Goal: Task Accomplishment & Management: Manage account settings

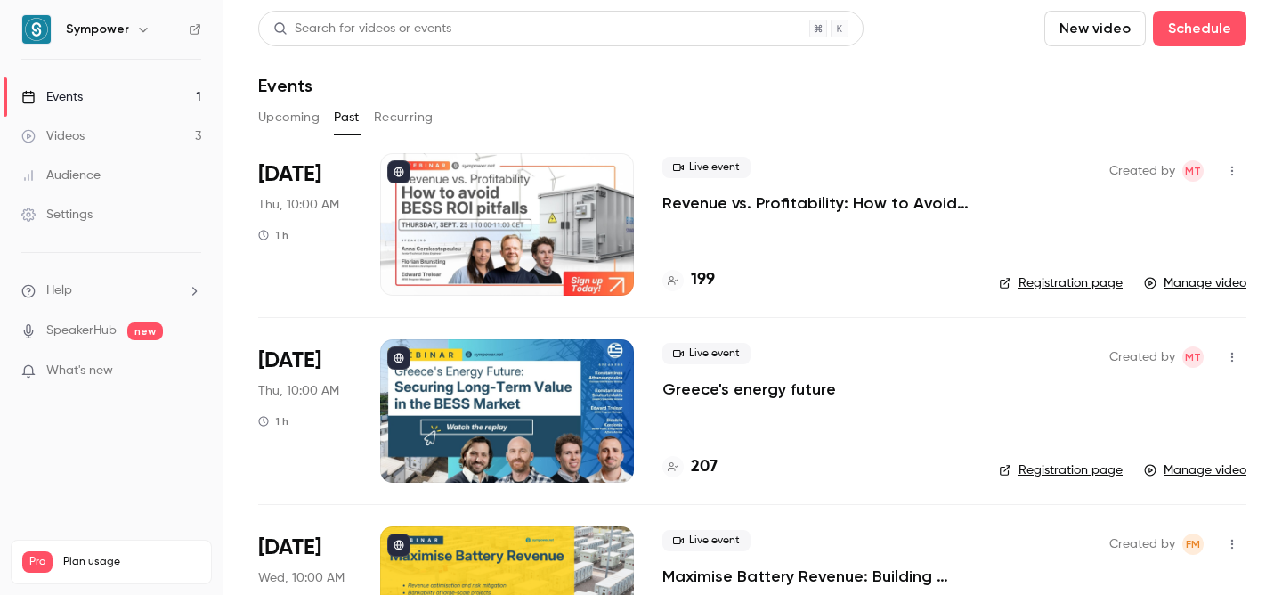
click at [121, 94] on link "Events 1" at bounding box center [111, 96] width 223 height 39
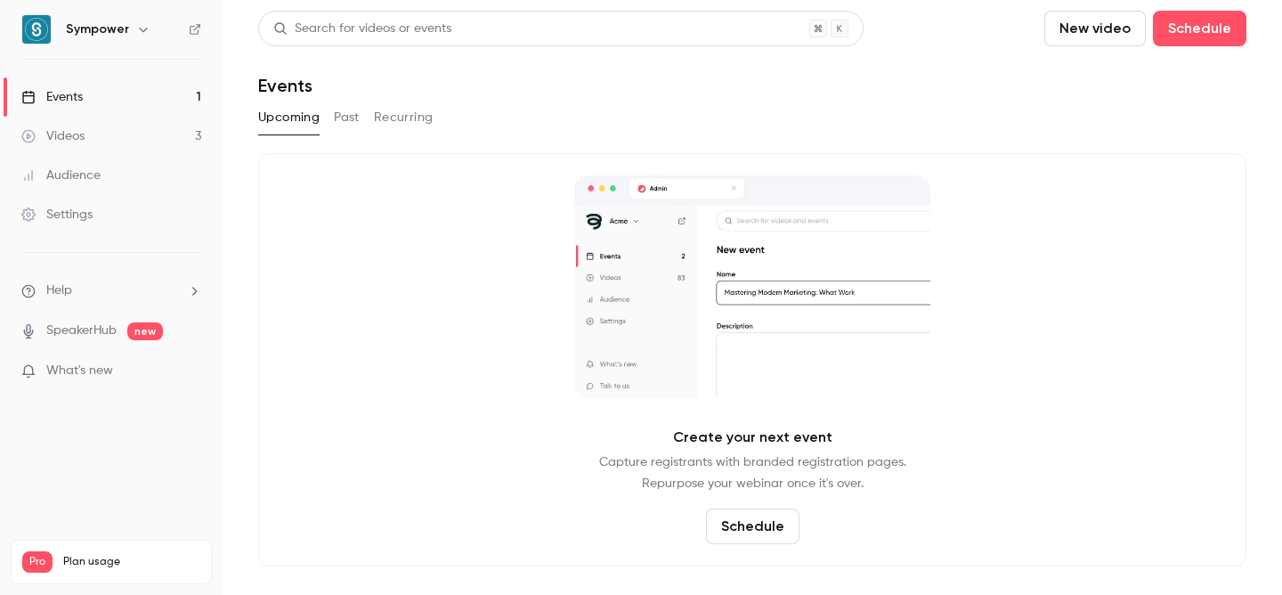
click at [119, 182] on link "Audience" at bounding box center [111, 175] width 223 height 39
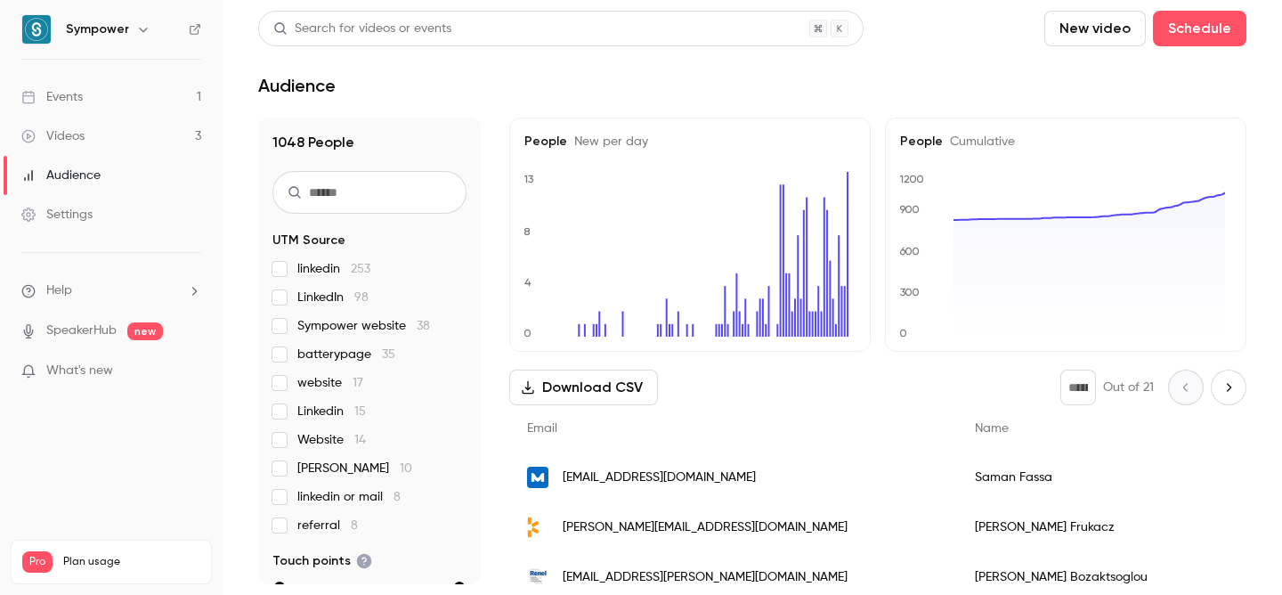
click at [617, 135] on span "New per day" at bounding box center [607, 141] width 81 height 12
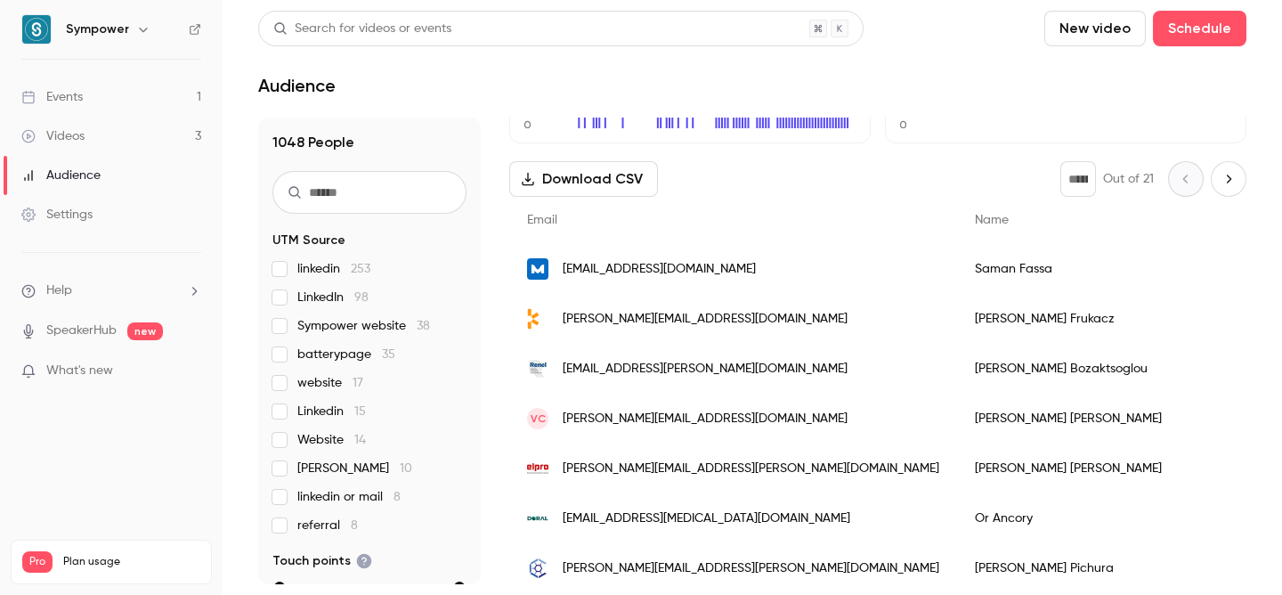
click at [372, 330] on span "Sympower website 38" at bounding box center [363, 326] width 133 height 18
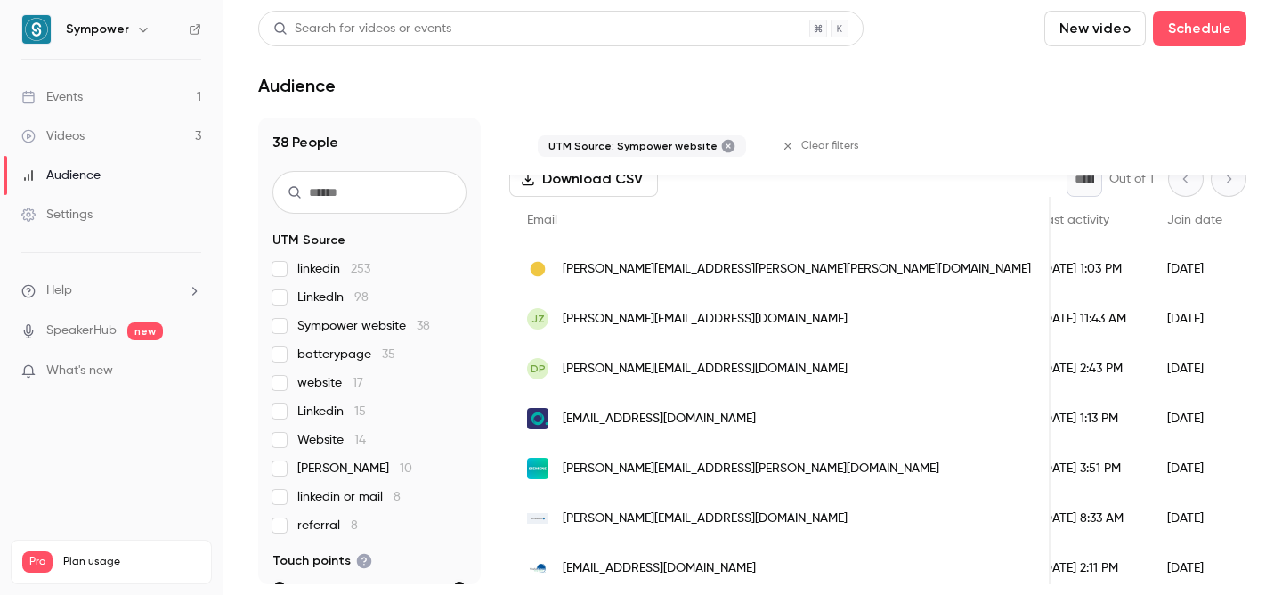
scroll to position [0, 437]
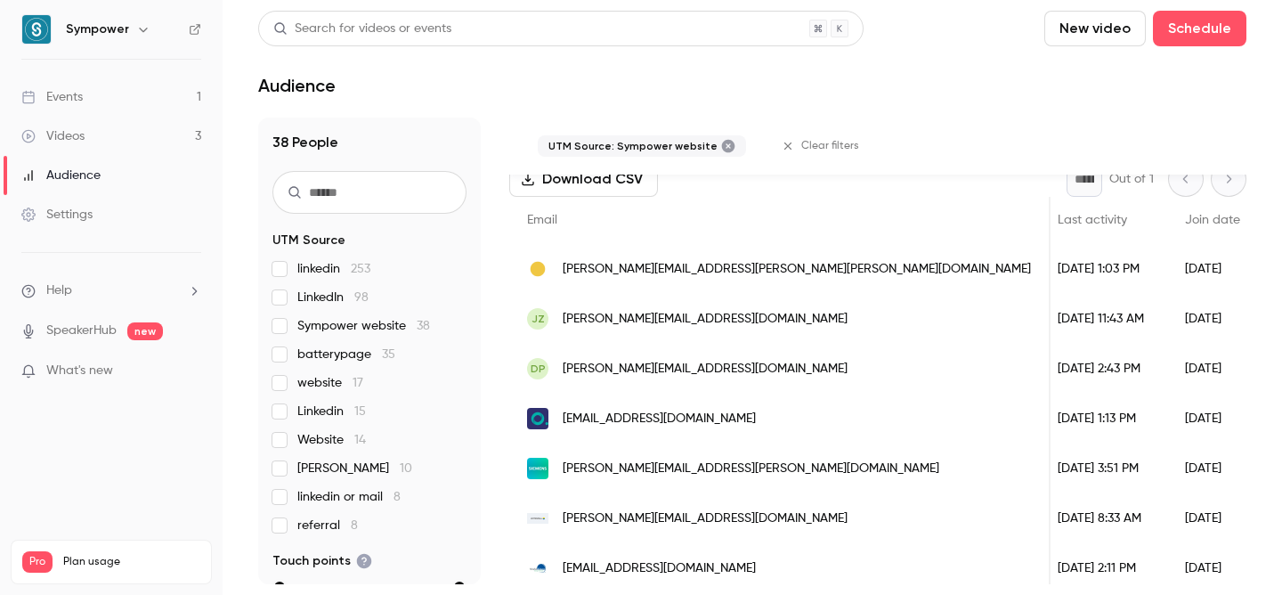
click at [360, 326] on span "Sympower website 38" at bounding box center [363, 326] width 133 height 18
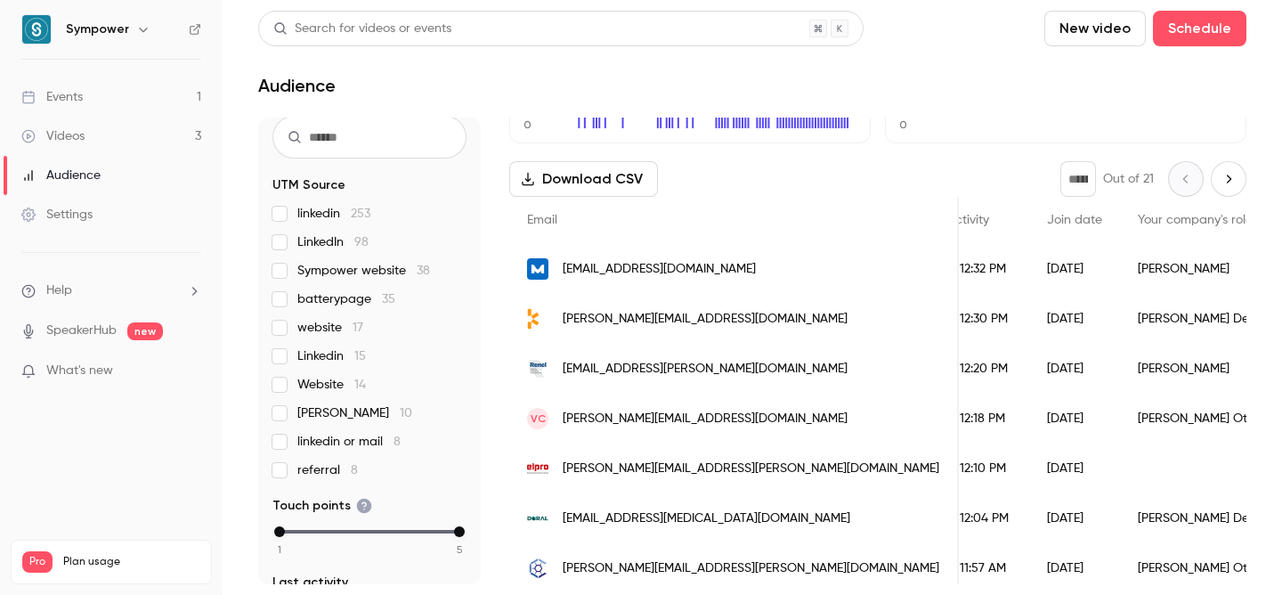
scroll to position [61, 0]
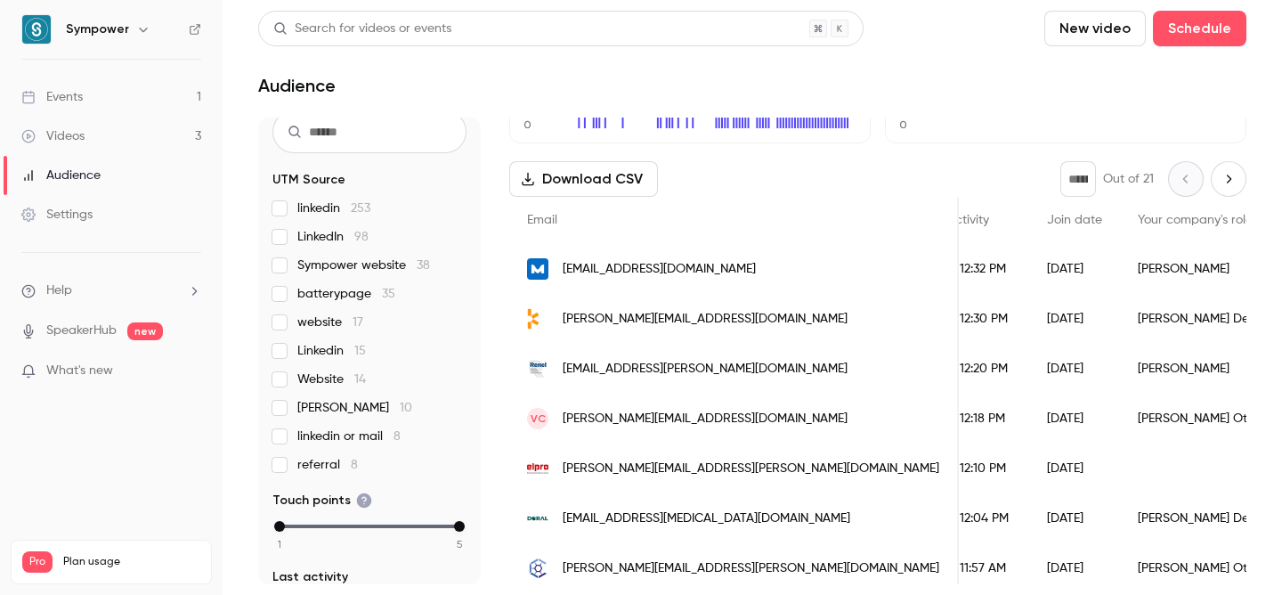
click at [328, 459] on span "referral 8" at bounding box center [327, 465] width 61 height 18
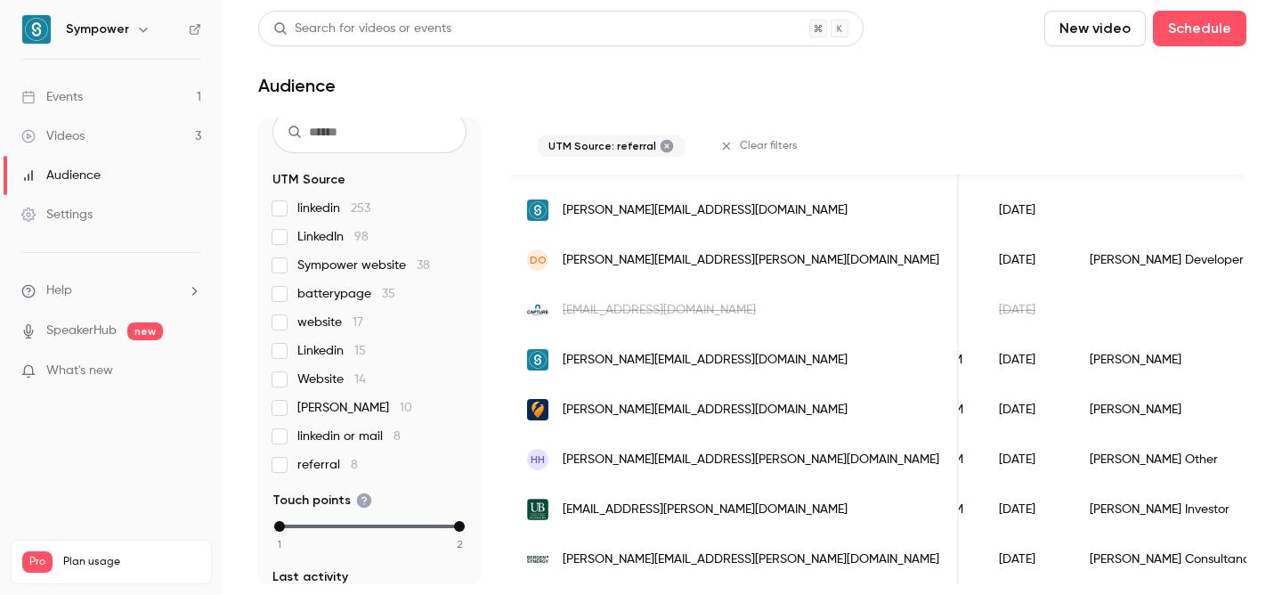
scroll to position [337, 0]
click at [323, 466] on span "referral 8" at bounding box center [327, 465] width 61 height 18
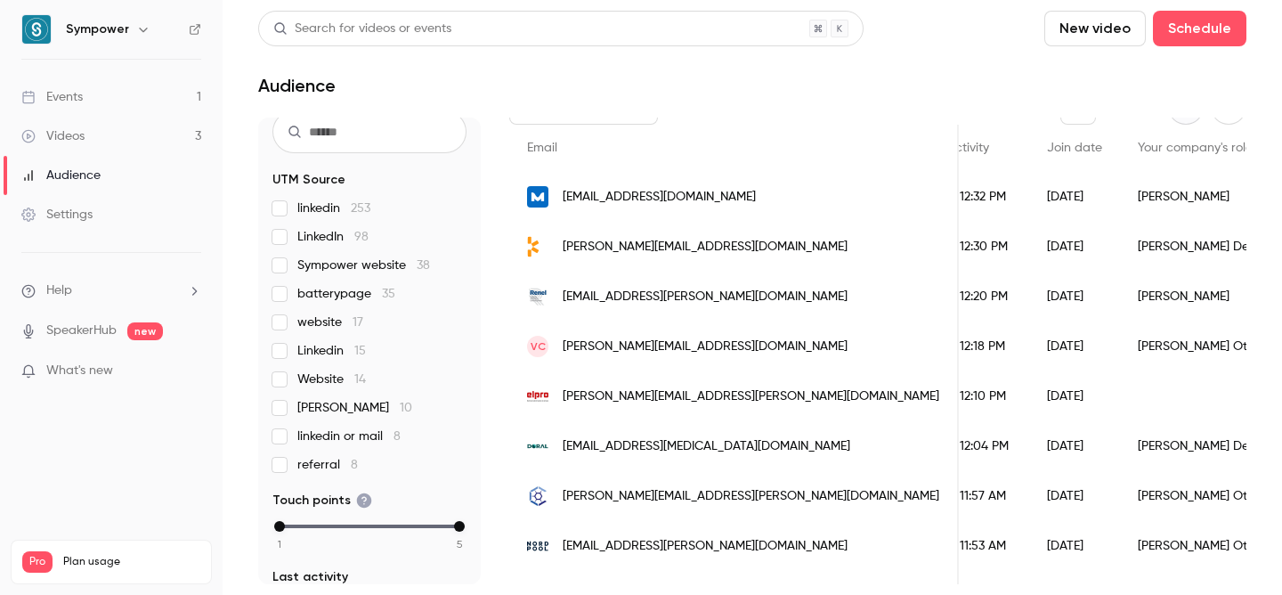
click at [329, 374] on span "Website 14" at bounding box center [331, 379] width 69 height 18
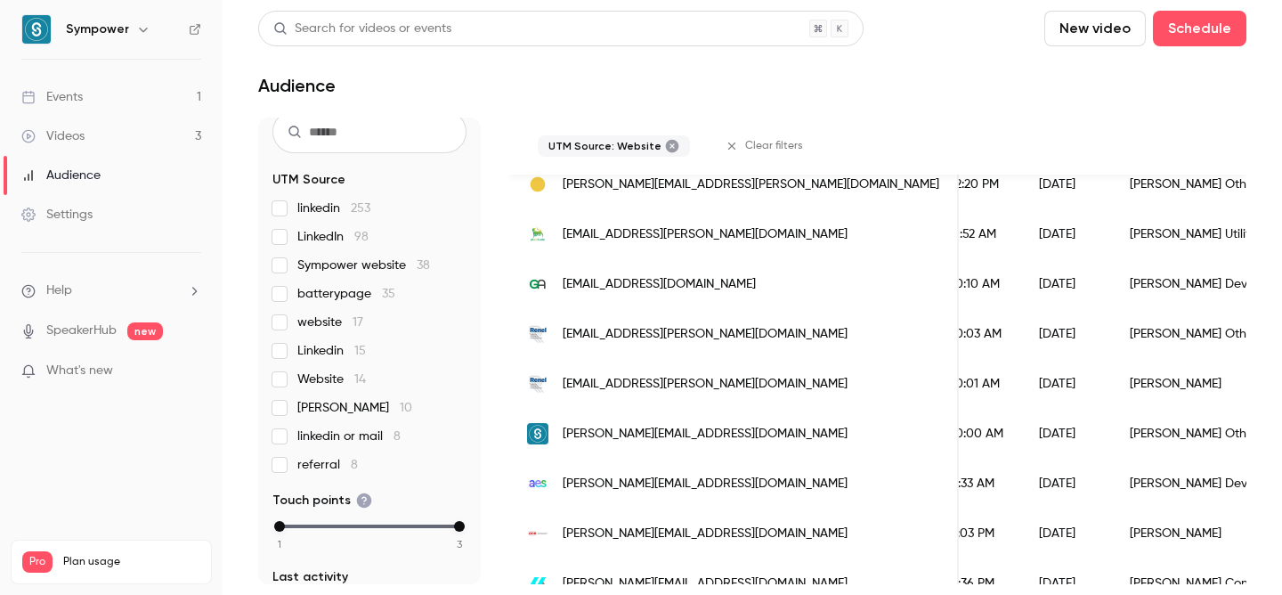
scroll to position [501, 0]
click at [317, 379] on span "Website 14" at bounding box center [331, 379] width 69 height 18
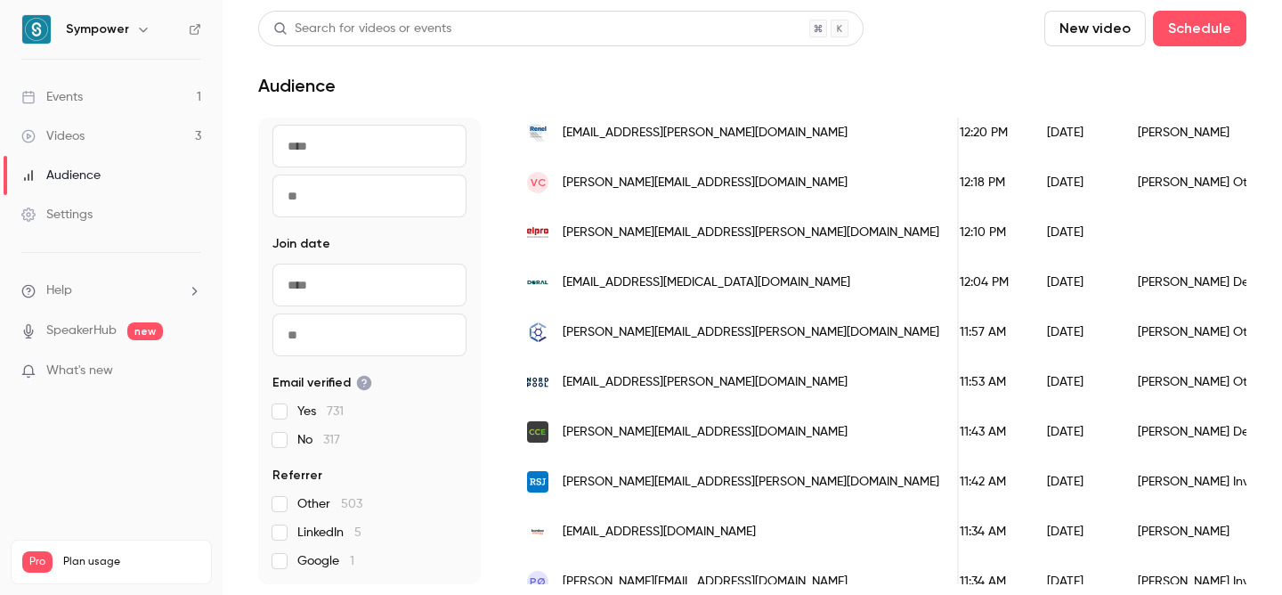
scroll to position [0, 0]
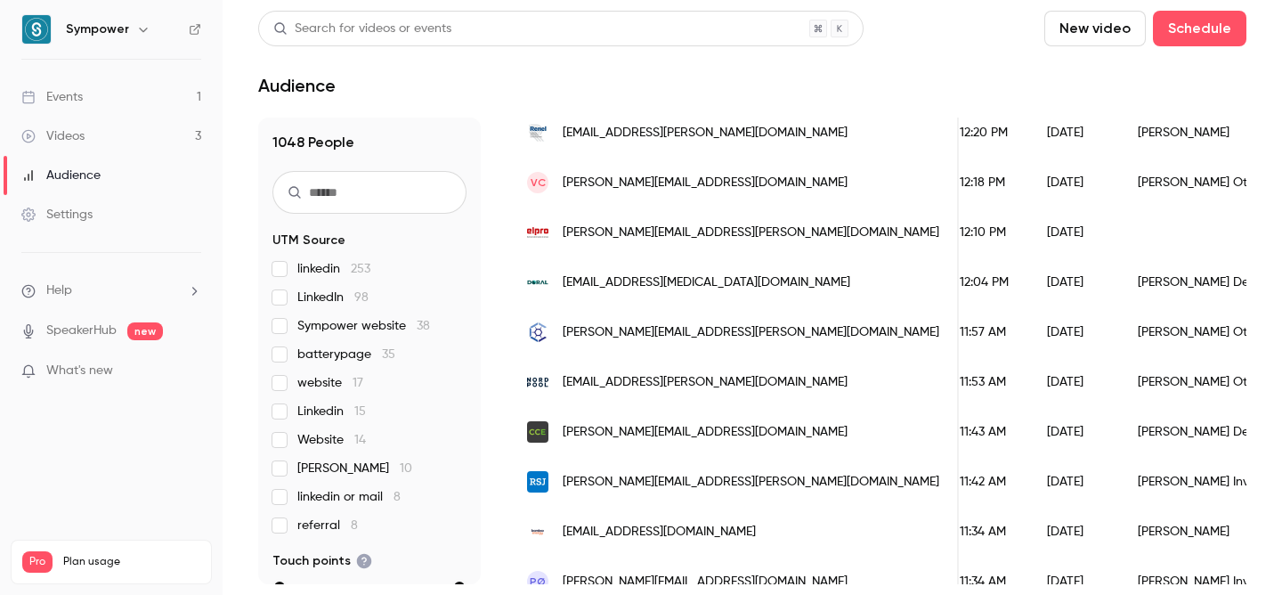
click at [89, 110] on link "Events 1" at bounding box center [111, 96] width 223 height 39
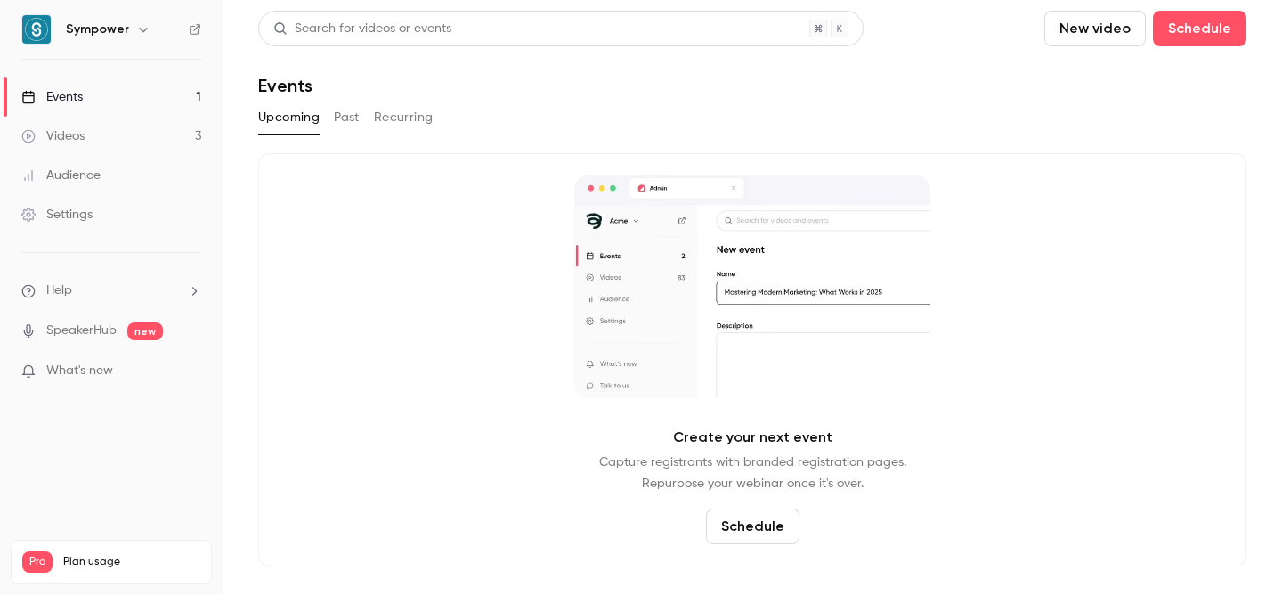
click at [358, 123] on button "Past" at bounding box center [347, 117] width 26 height 28
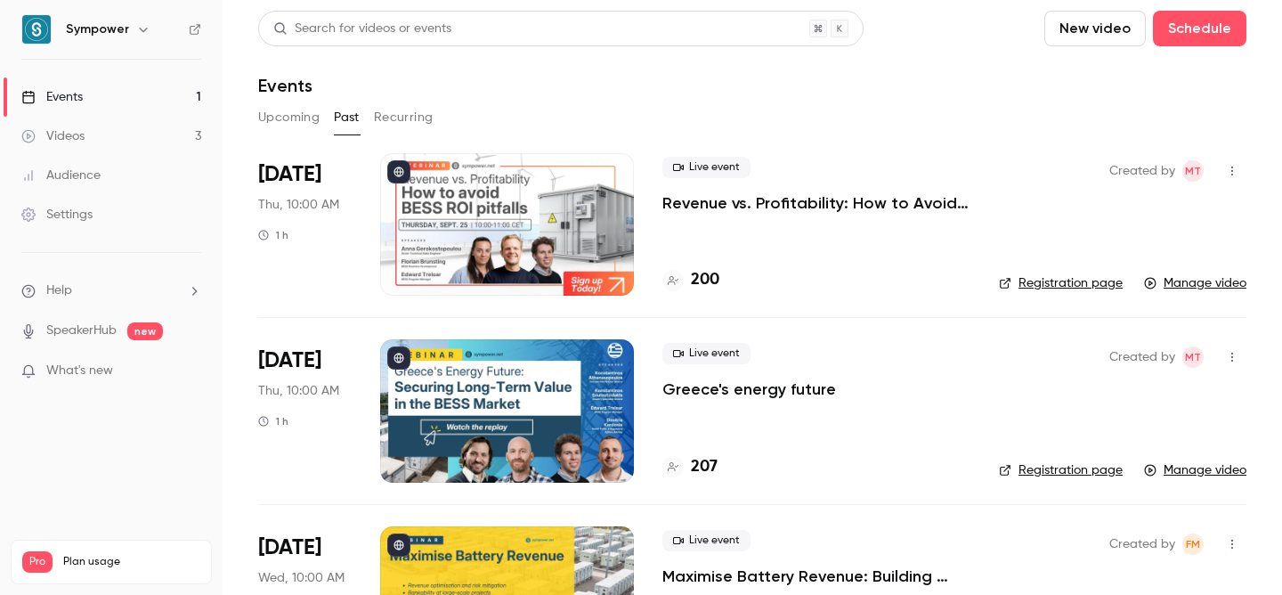
click at [713, 213] on p "Revenue vs. Profitability: How to Avoid [PERSON_NAME] ROI Pitfalls" at bounding box center [816, 202] width 308 height 21
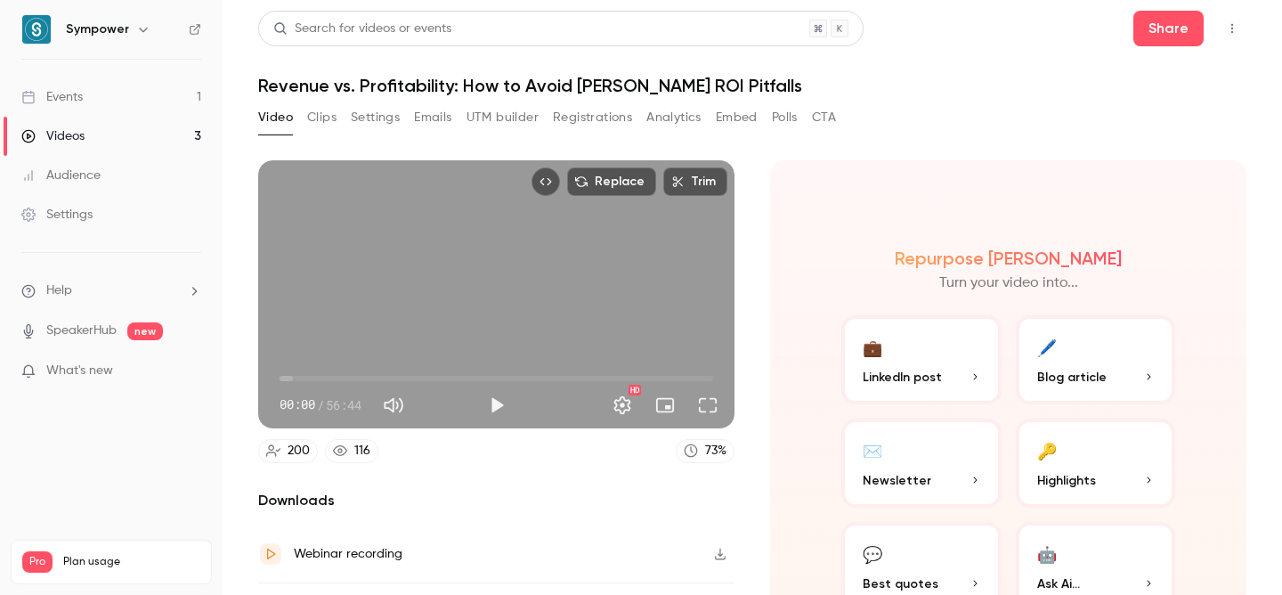
click at [622, 117] on button "Registrations" at bounding box center [592, 117] width 79 height 28
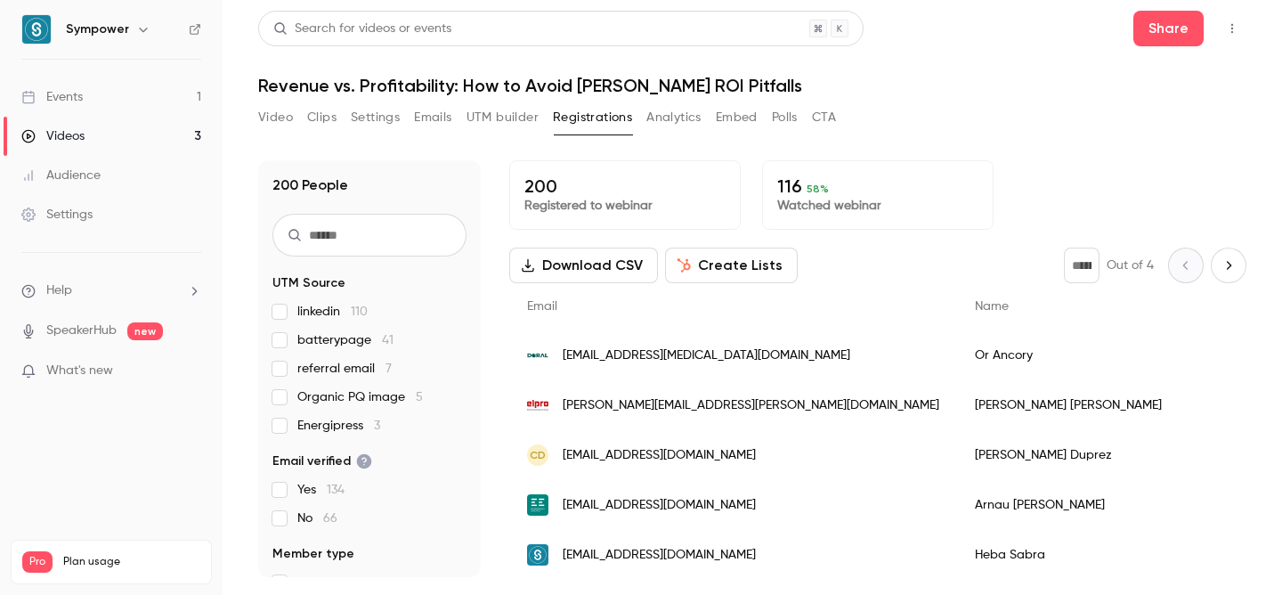
click at [280, 116] on button "Video" at bounding box center [275, 117] width 35 height 28
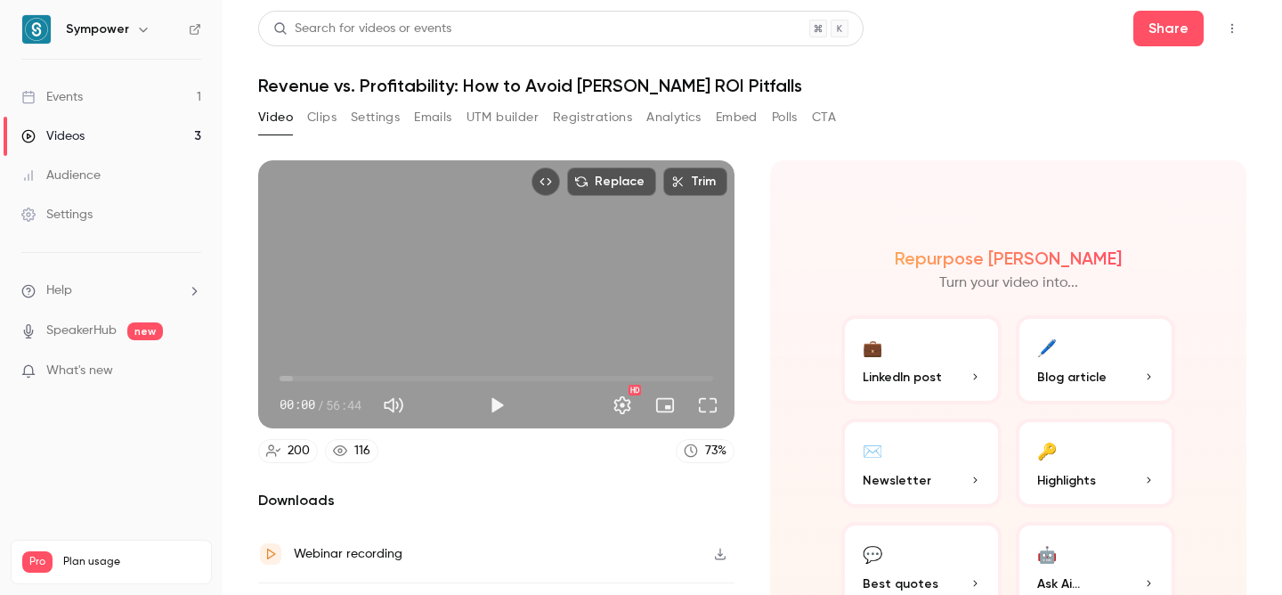
click at [380, 115] on button "Settings" at bounding box center [375, 117] width 49 height 28
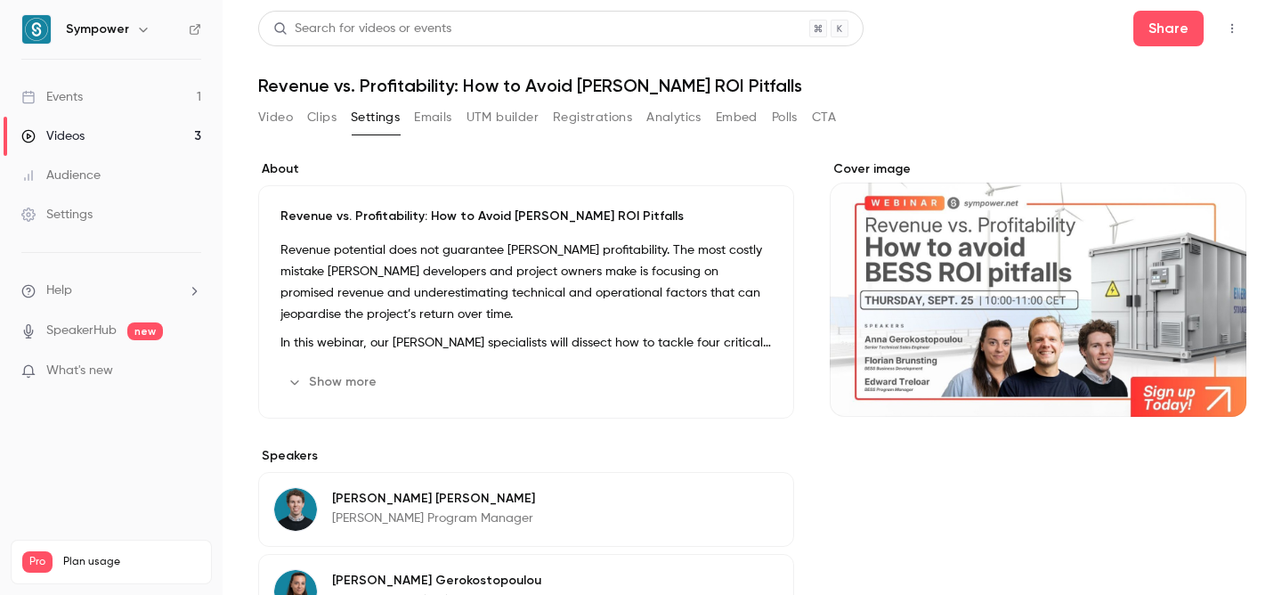
click at [663, 110] on button "Analytics" at bounding box center [673, 117] width 55 height 28
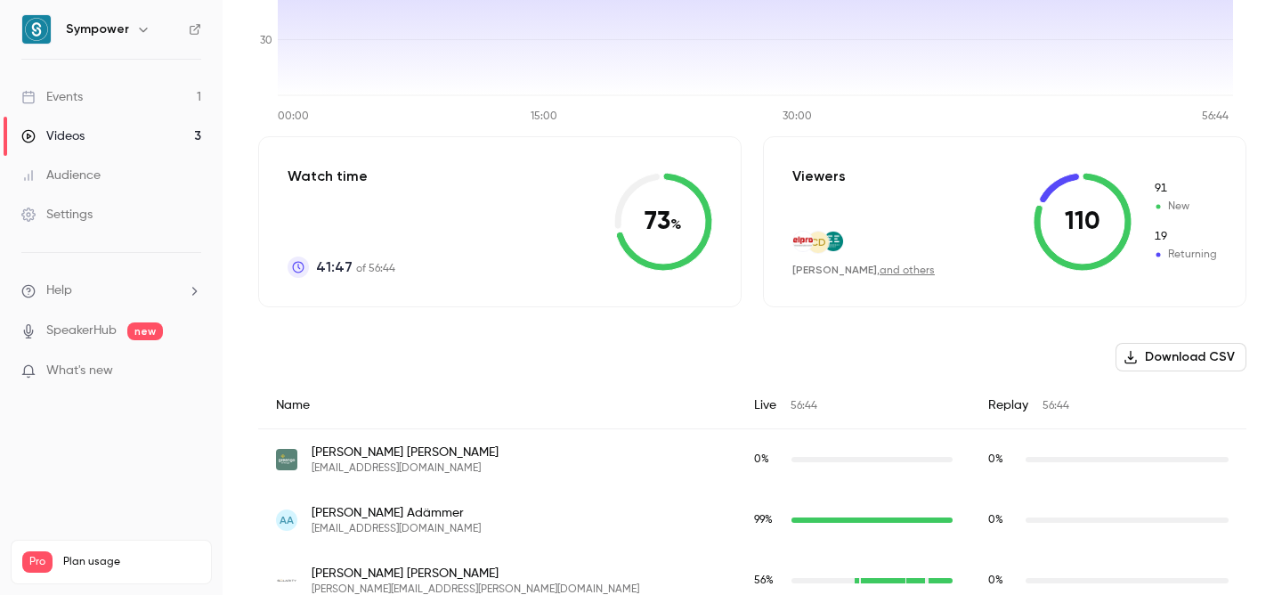
scroll to position [307, 0]
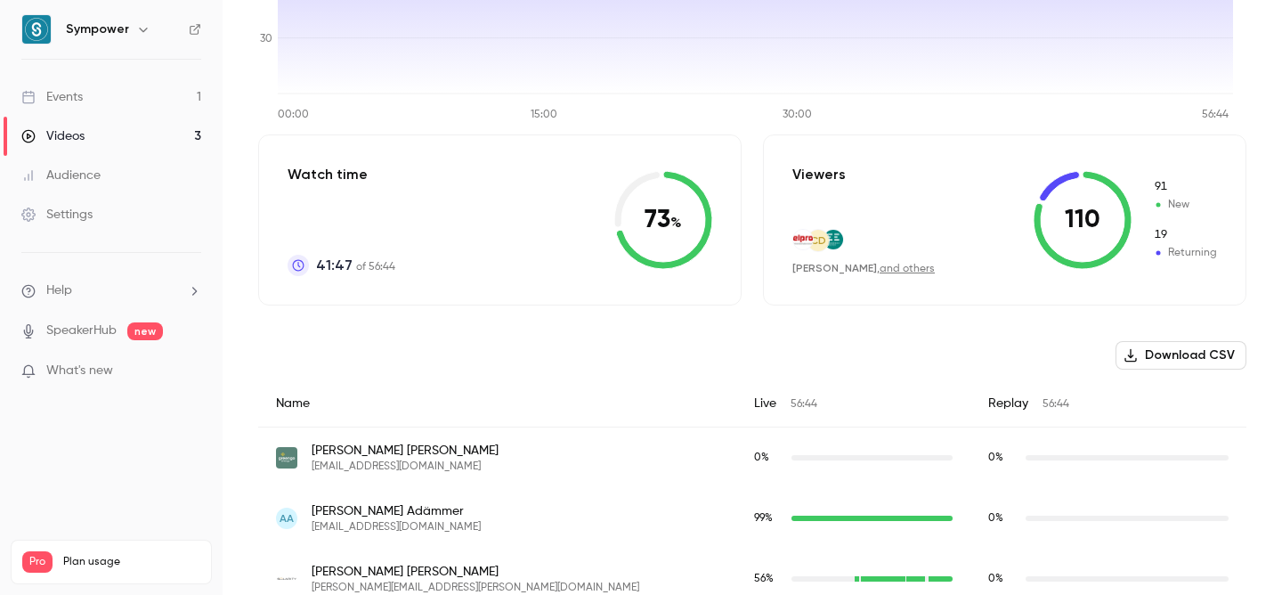
click at [903, 269] on link "and others" at bounding box center [907, 269] width 55 height 11
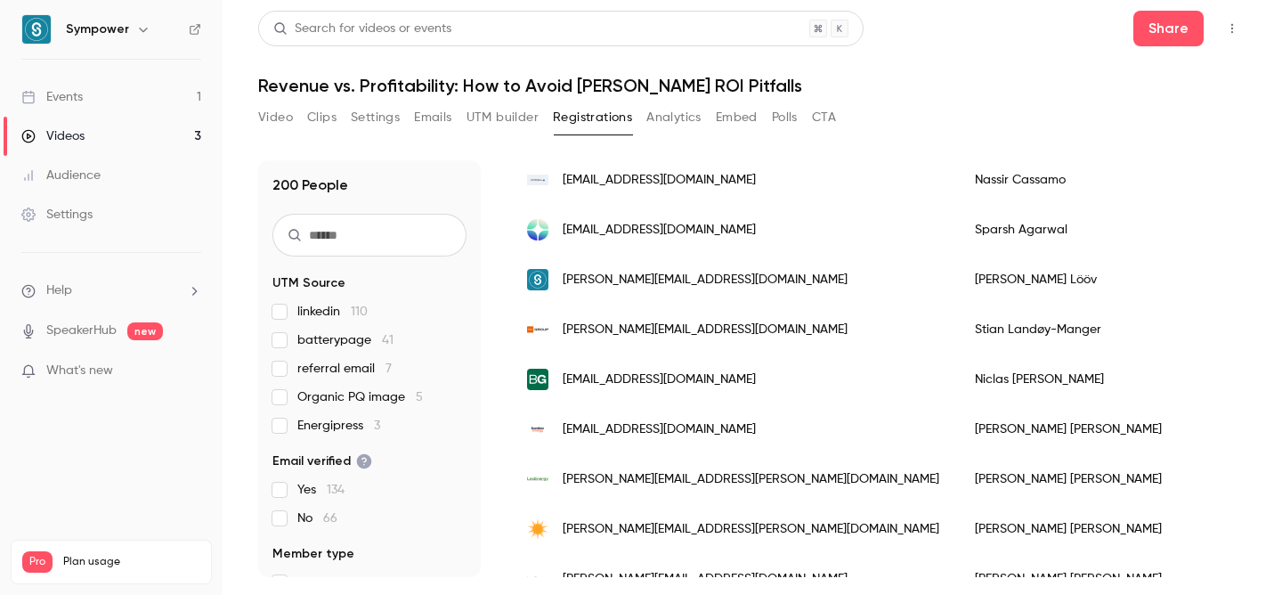
click at [343, 233] on input "text" at bounding box center [369, 235] width 194 height 43
type input "********"
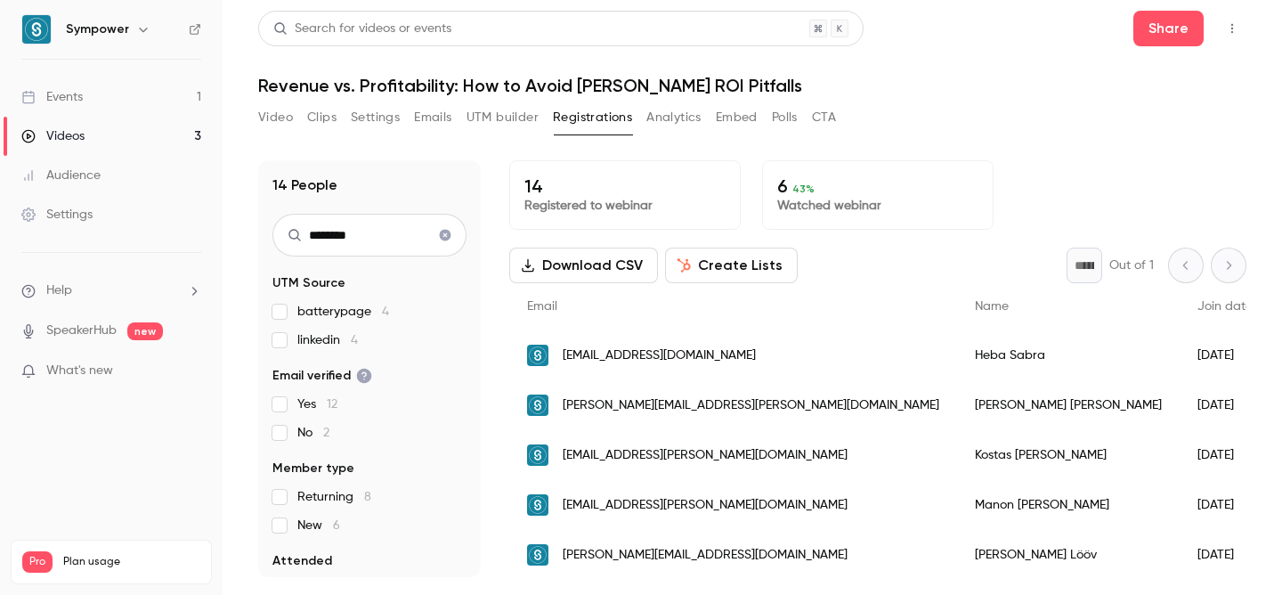
click at [438, 233] on icon "Clear search" at bounding box center [445, 235] width 14 height 12
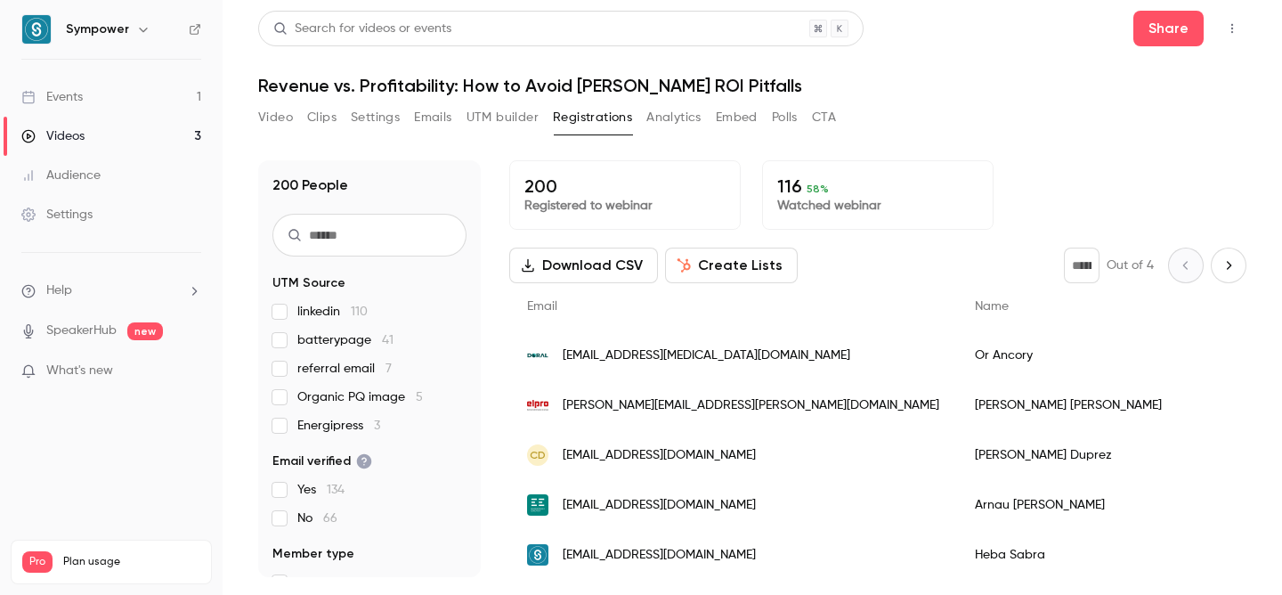
click at [288, 110] on button "Video" at bounding box center [275, 117] width 35 height 28
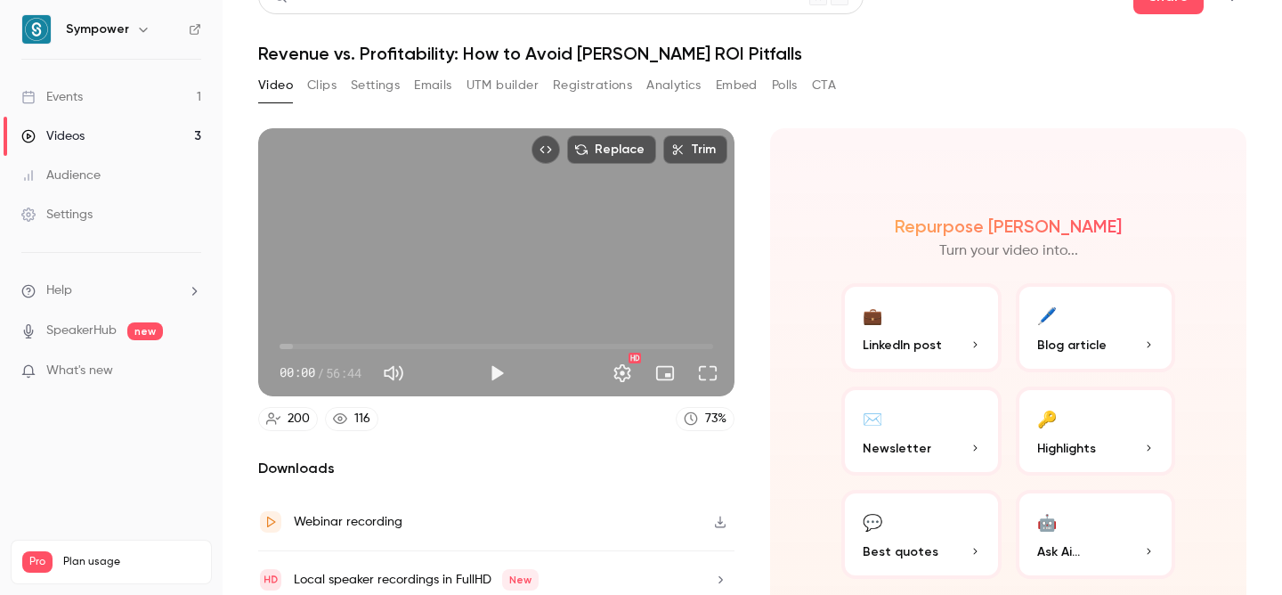
scroll to position [100, 0]
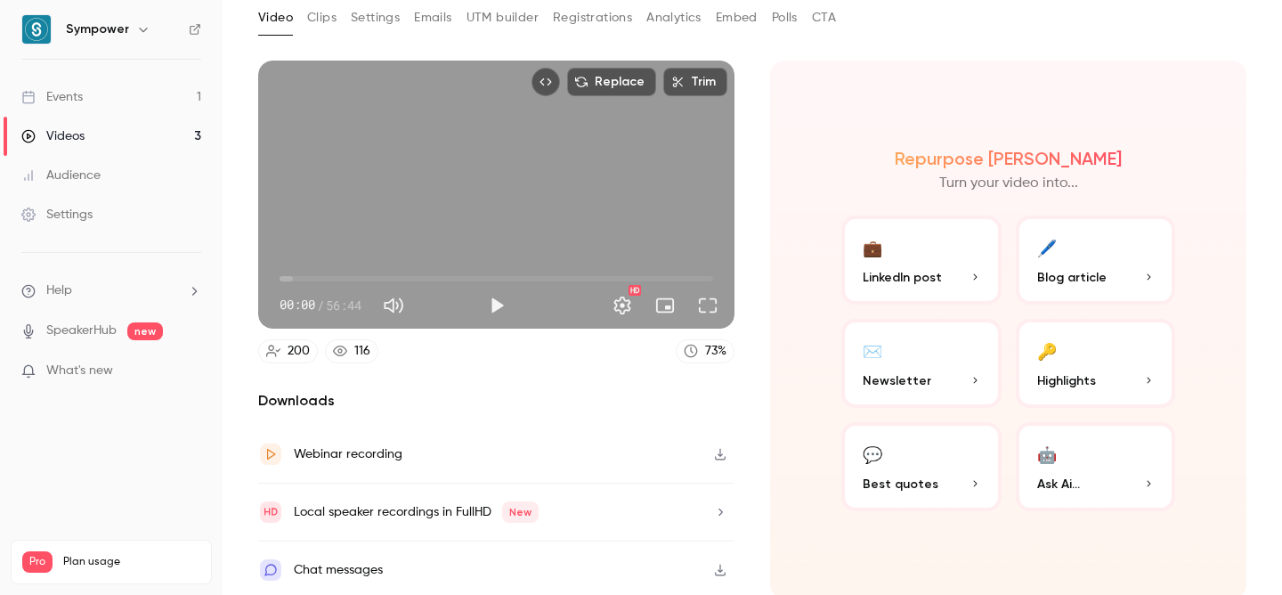
click at [1055, 253] on button "🖊️ Blog article" at bounding box center [1096, 259] width 160 height 89
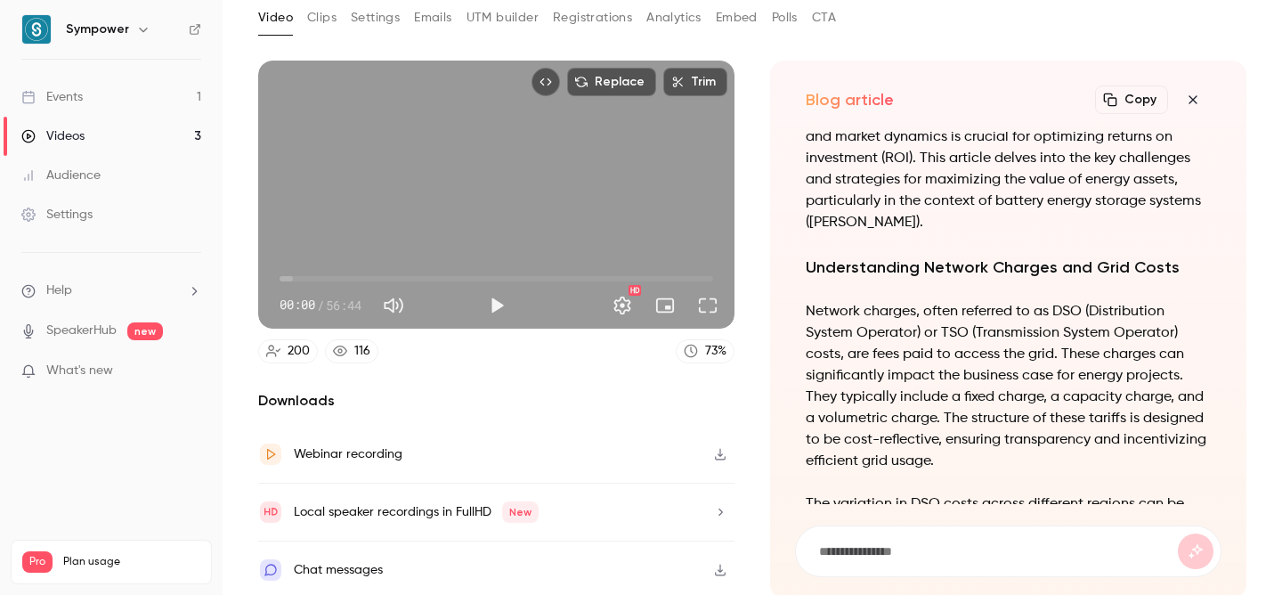
scroll to position [0, 0]
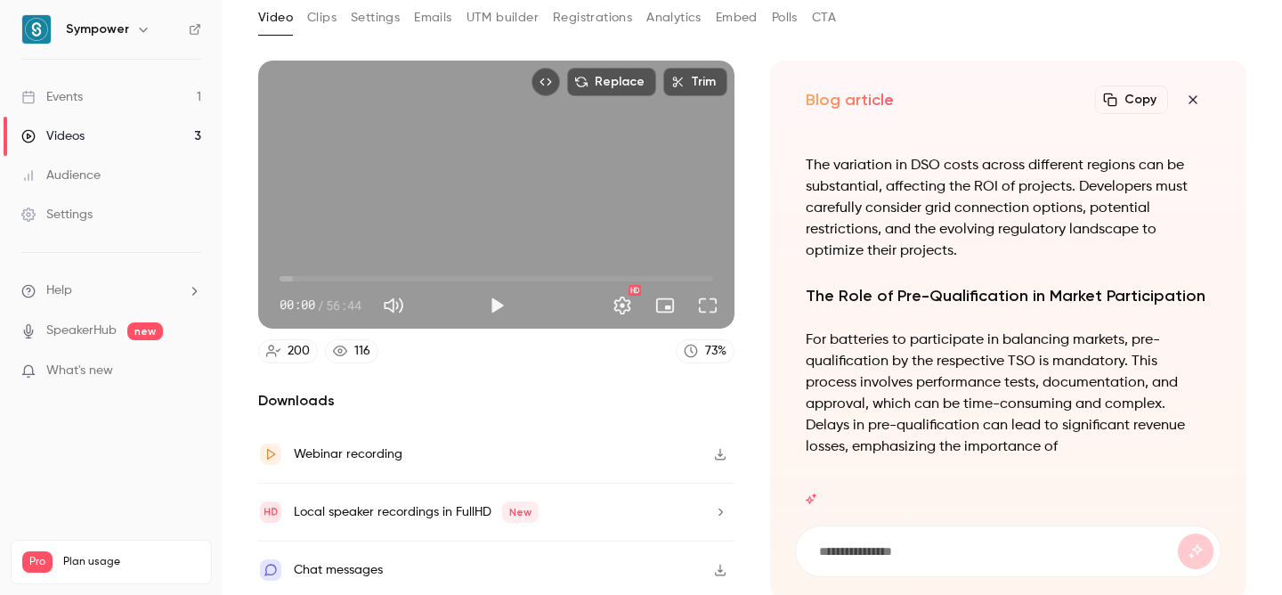
click at [1127, 100] on button "Copy" at bounding box center [1131, 99] width 73 height 28
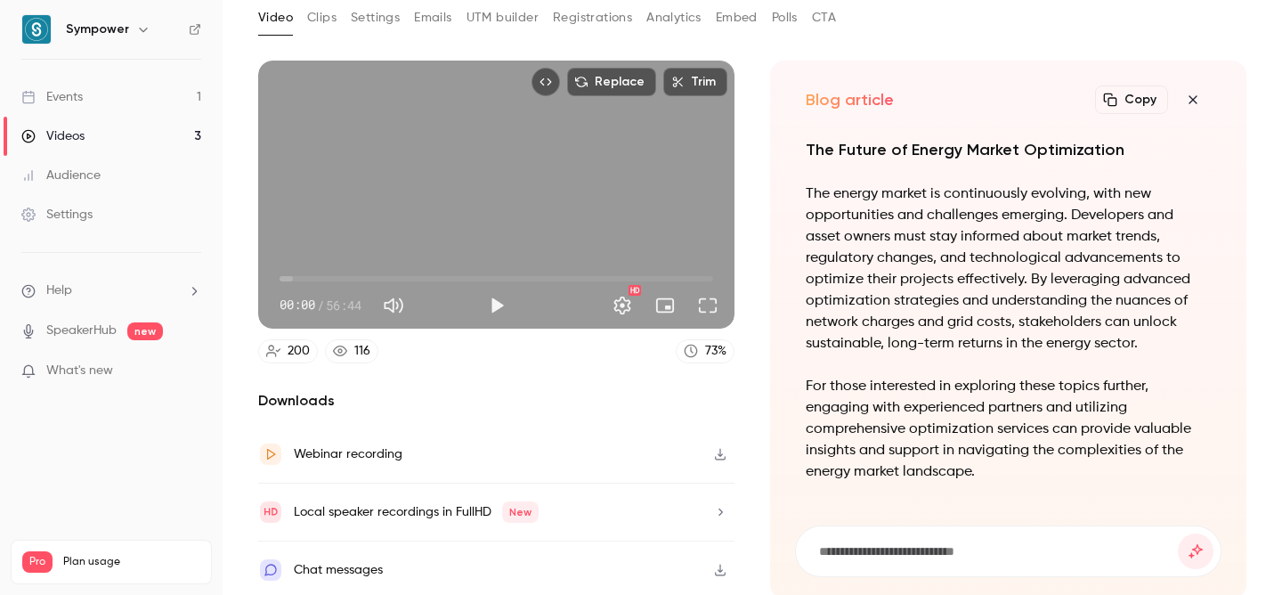
click at [1114, 93] on button "Copy" at bounding box center [1131, 99] width 73 height 28
